Goal: Find specific fact

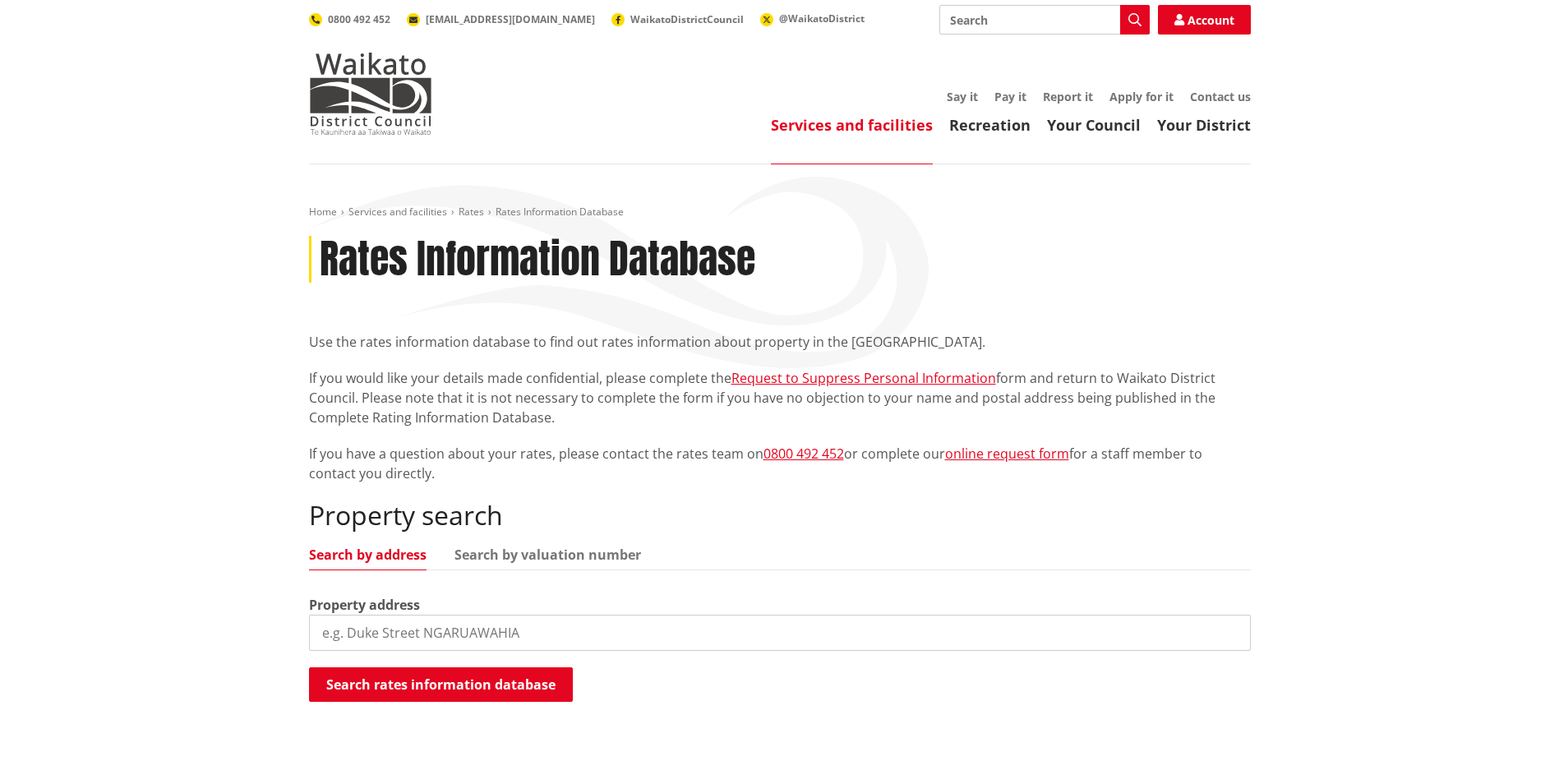
scroll to position [1185, 0]
click at [558, 632] on input "search" at bounding box center [780, 632] width 942 height 36
type input "67d jericho"
click at [512, 687] on button "Search rates information database" at bounding box center [440, 684] width 264 height 35
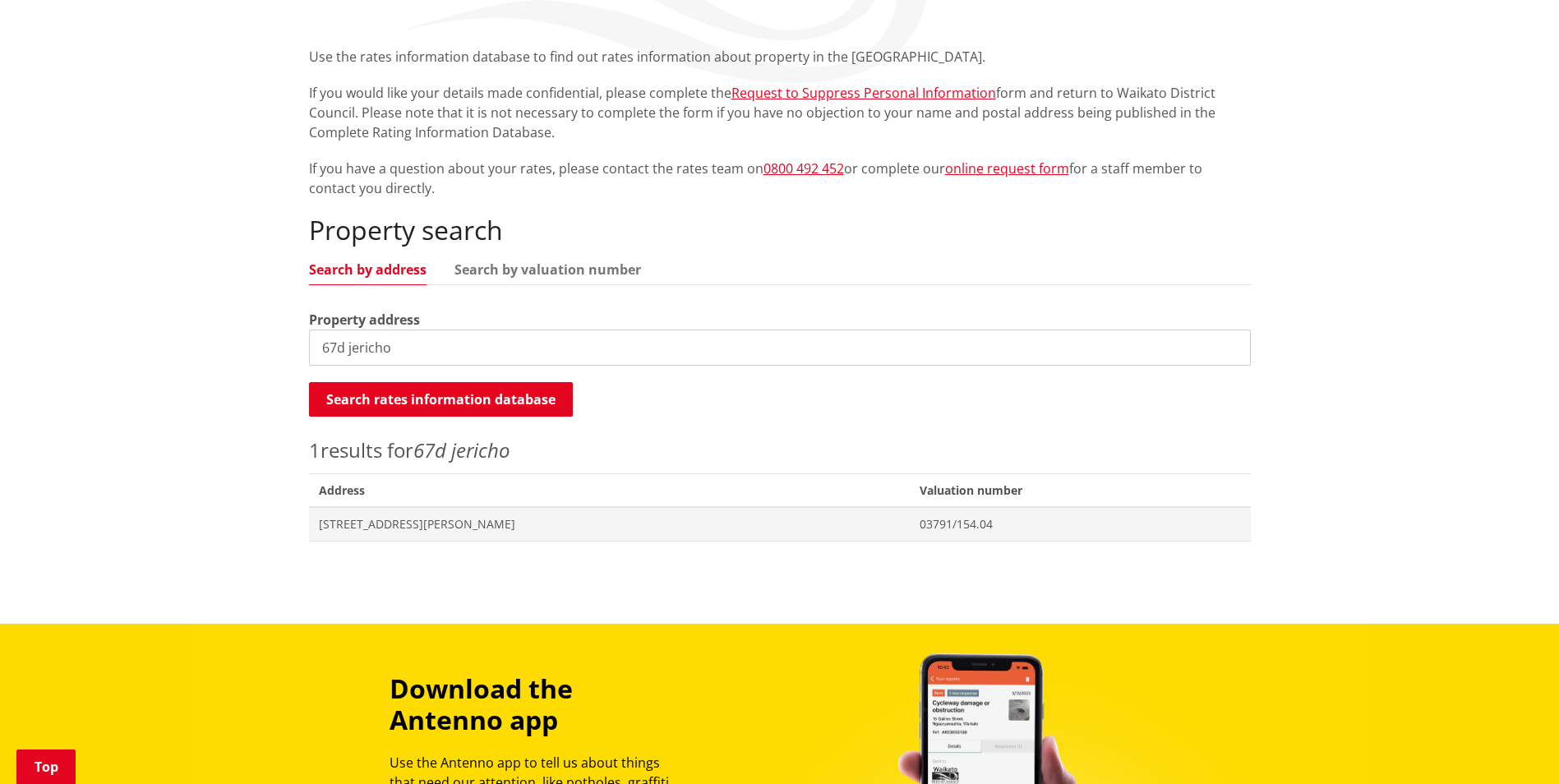
scroll to position [247, 0]
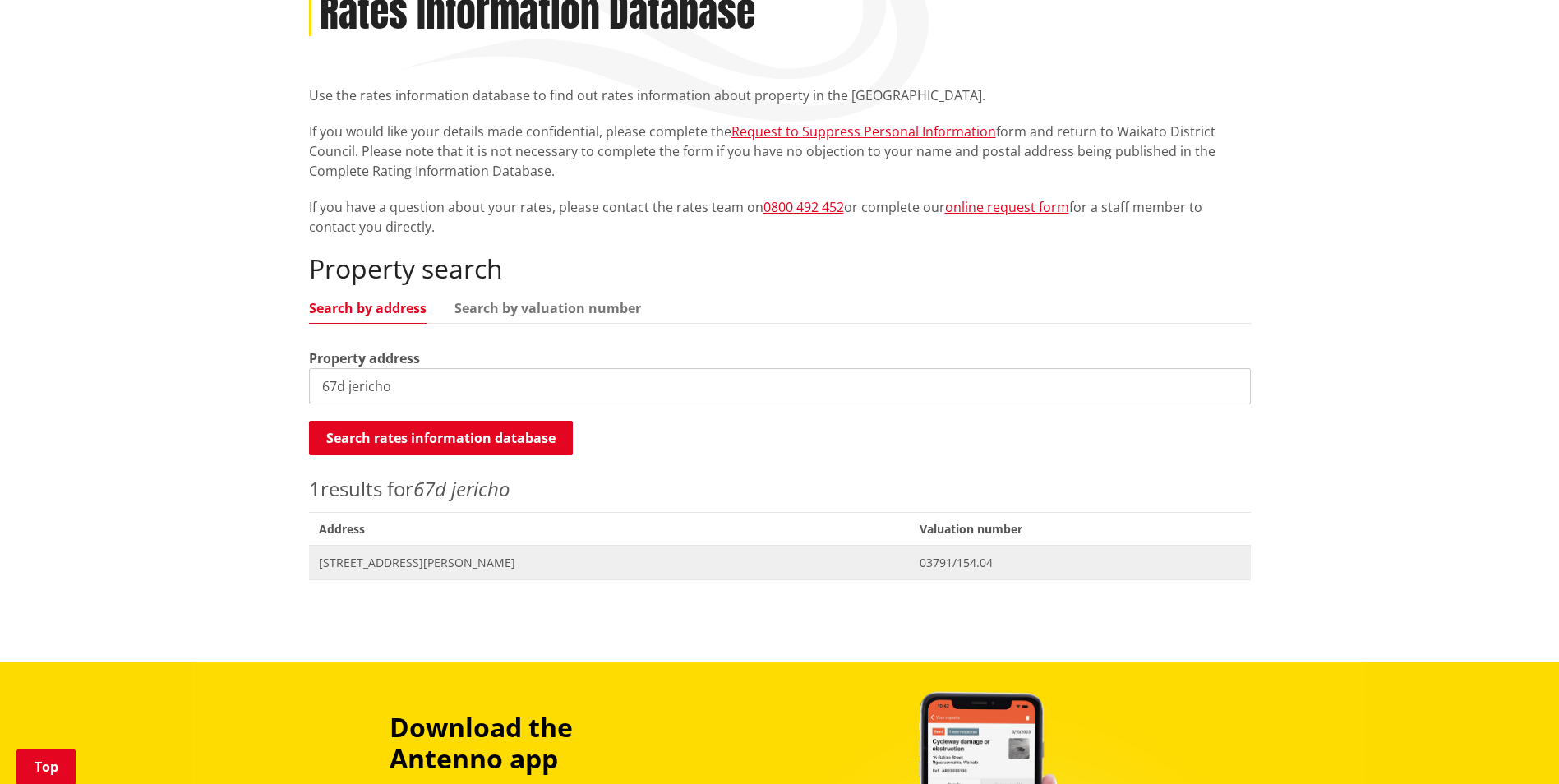
click at [377, 567] on span "[STREET_ADDRESS][PERSON_NAME]" at bounding box center [610, 563] width 582 height 17
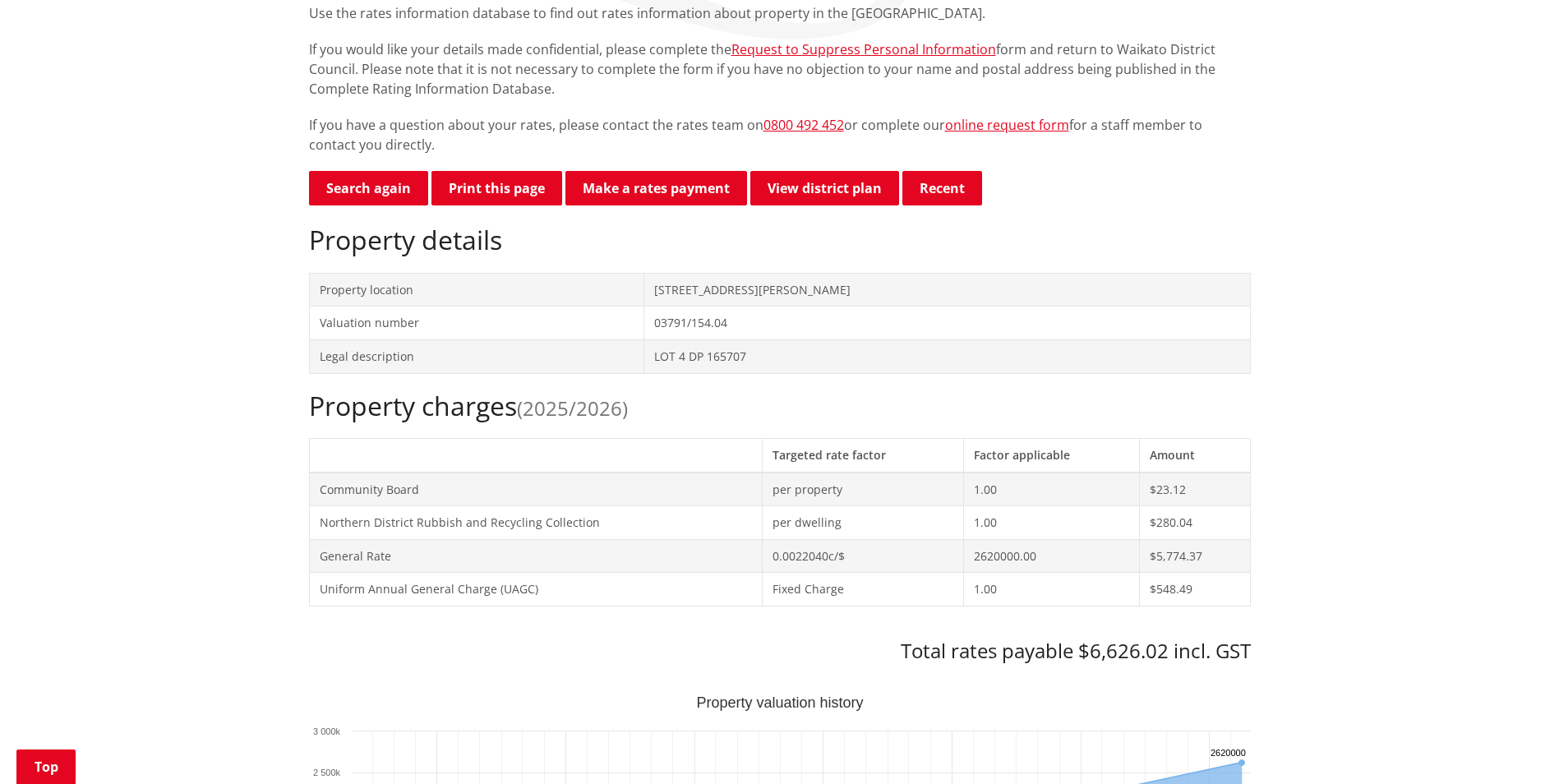
scroll to position [493, 0]
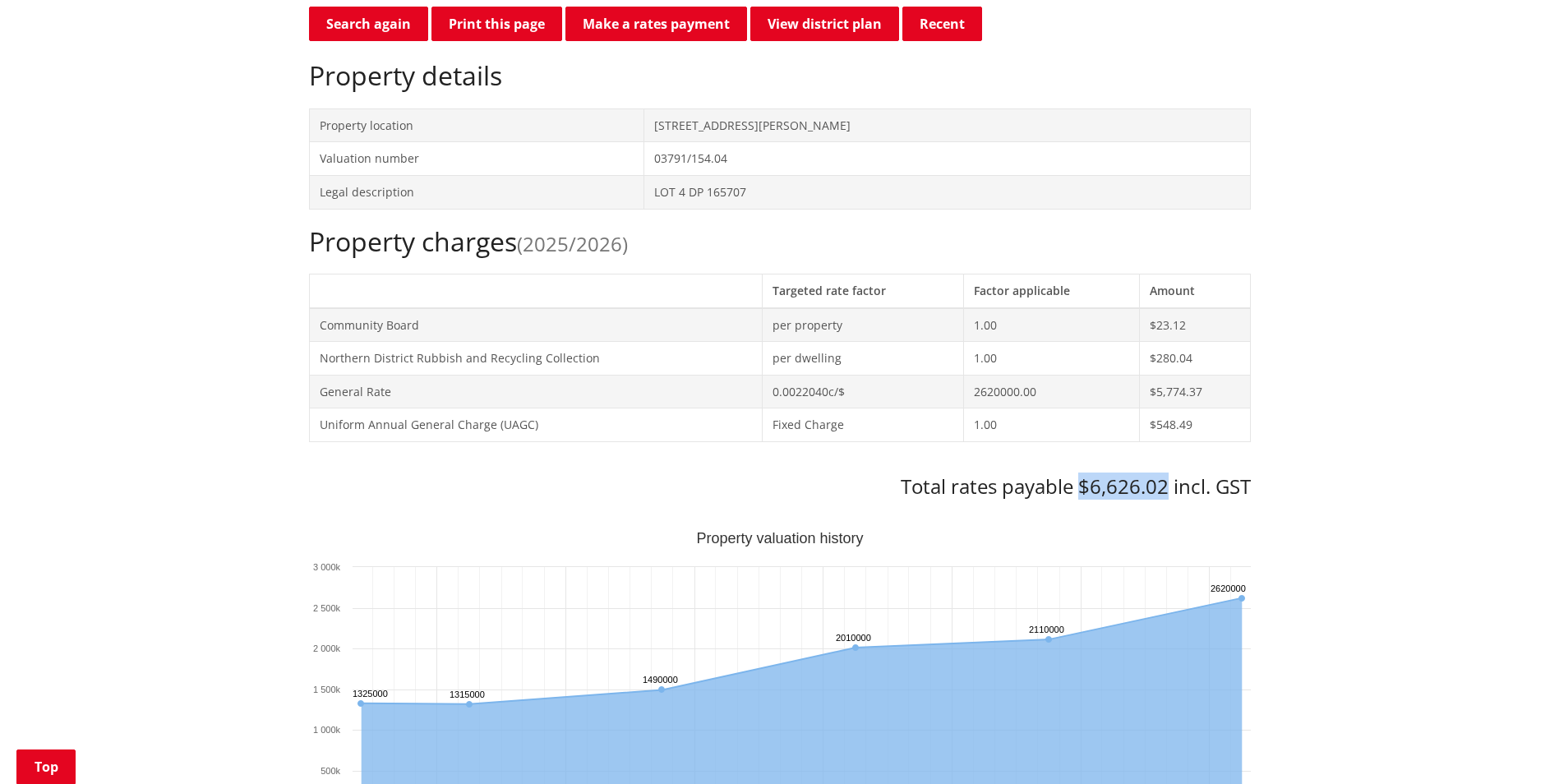
drag, startPoint x: 1078, startPoint y: 488, endPoint x: 1164, endPoint y: 487, distance: 86.0
type textarea "$6,626.02"
click at [1164, 487] on h3 "Total rates payable $6,626.02 incl. GST" at bounding box center [780, 487] width 942 height 24
copy h3 "$6,626.02"
click at [1400, 317] on div "Home Services and facilities Rates Rates Information Database Rates Information…" at bounding box center [779, 756] width 1559 height 2169
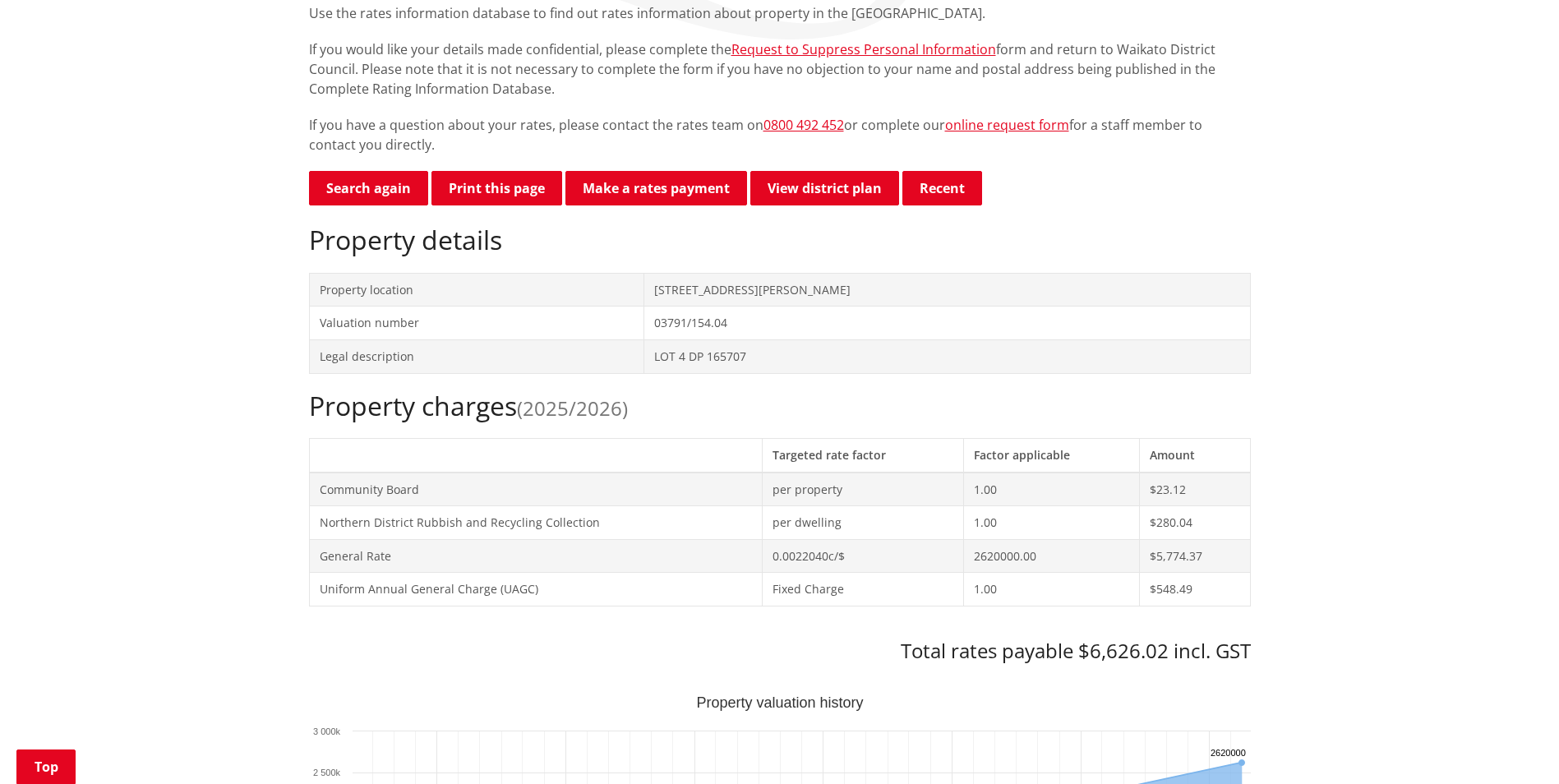
scroll to position [0, 0]
